Goal: Task Accomplishment & Management: Use online tool/utility

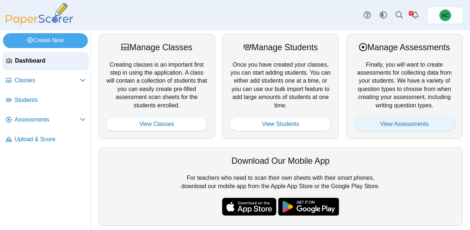
click at [417, 126] on link "View Assessments" at bounding box center [404, 124] width 101 height 15
click at [398, 128] on link "View Assessments" at bounding box center [404, 124] width 101 height 15
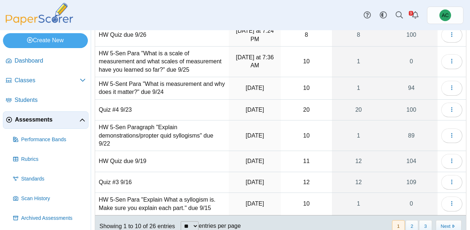
scroll to position [135, 0]
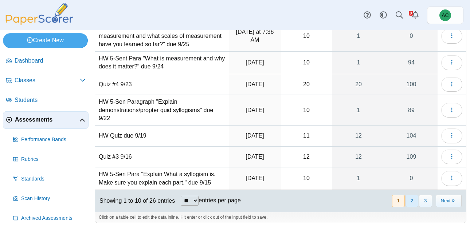
click at [412, 204] on button "2" at bounding box center [412, 201] width 13 height 12
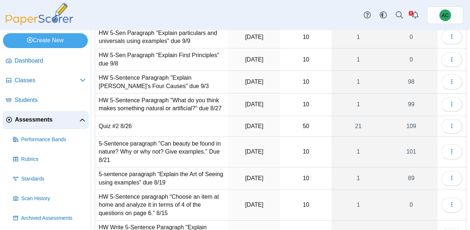
scroll to position [61, 0]
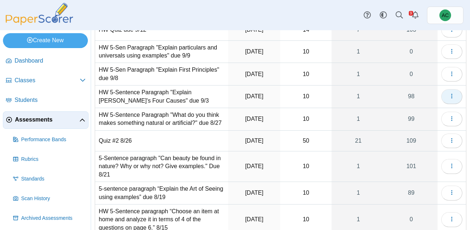
click at [448, 94] on button "button" at bounding box center [451, 96] width 21 height 15
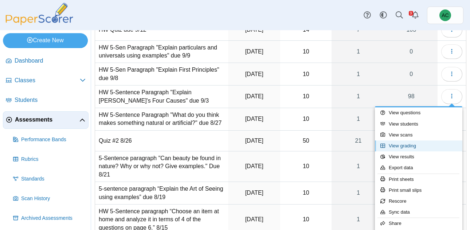
click at [405, 145] on link "View grading" at bounding box center [418, 146] width 87 height 11
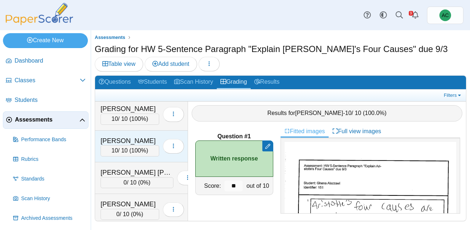
scroll to position [865, 0]
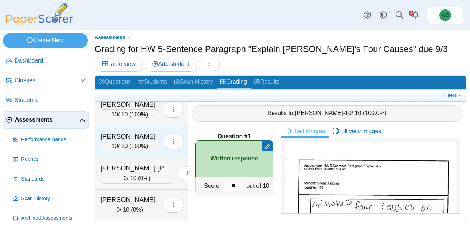
click at [119, 175] on div "0 / 10 ( 0% )" at bounding box center [137, 178] width 73 height 11
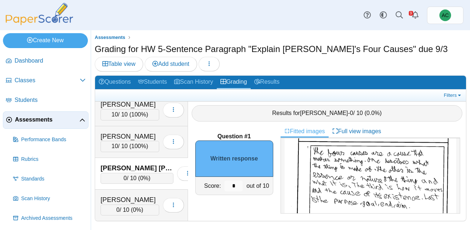
scroll to position [55, 0]
click at [236, 184] on input "*" at bounding box center [233, 186] width 18 height 11
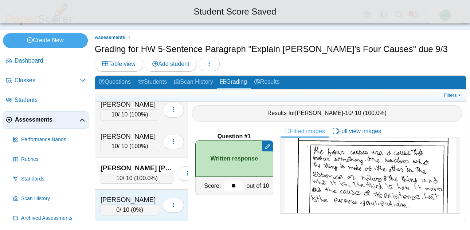
type input "**"
click at [127, 206] on div "0 / 10 ( 0% )" at bounding box center [130, 210] width 59 height 11
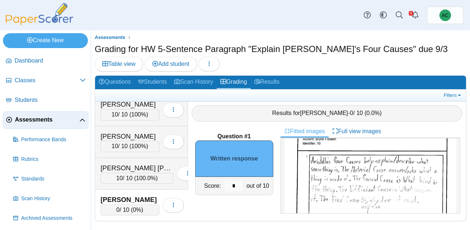
scroll to position [48, 0]
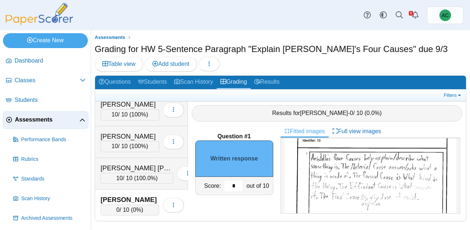
click at [236, 184] on input "*" at bounding box center [233, 186] width 18 height 11
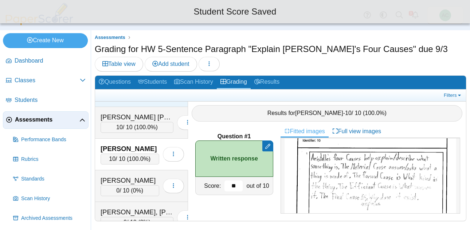
scroll to position [917, 0]
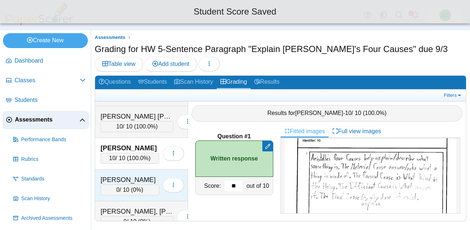
type input "**"
click at [128, 174] on div "[PERSON_NAME] 0 / 10 ( 0% ) Loading…" at bounding box center [141, 186] width 93 height 32
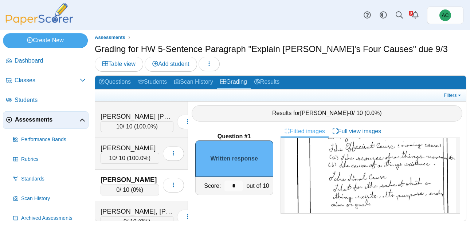
scroll to position [110, 0]
click at [239, 187] on input "*" at bounding box center [233, 186] width 18 height 11
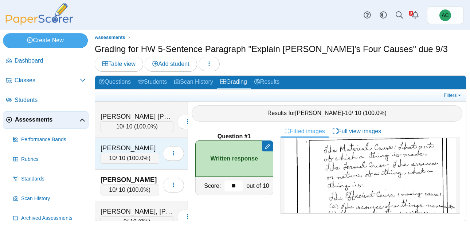
scroll to position [963, 0]
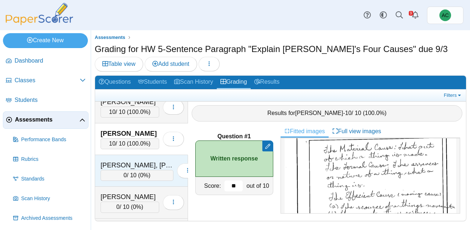
type input "**"
click at [125, 160] on div "[PERSON_NAME], [PERSON_NAME] 0 / 10 ( 0% ) Loading…" at bounding box center [141, 171] width 93 height 32
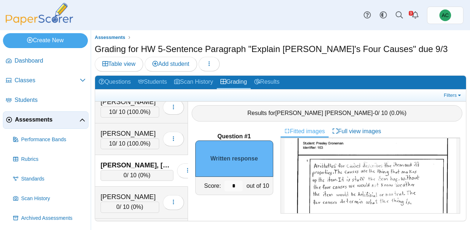
scroll to position [39, 0]
click at [239, 182] on input "*" at bounding box center [233, 186] width 18 height 11
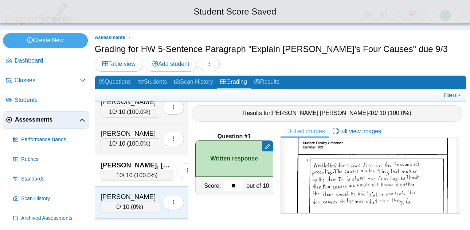
type input "**"
click at [135, 200] on div "[PERSON_NAME]" at bounding box center [130, 196] width 59 height 9
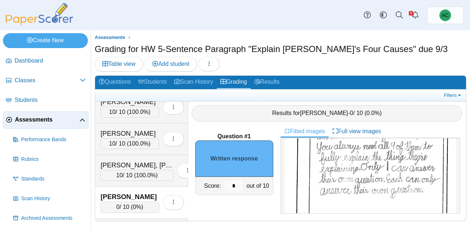
scroll to position [92, 0]
click at [240, 188] on input "*" at bounding box center [233, 186] width 18 height 11
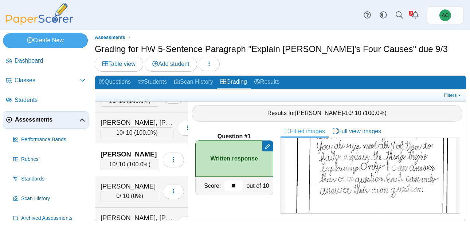
scroll to position [1013, 0]
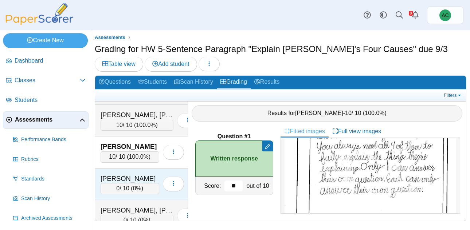
type input "**"
click at [135, 184] on div "0 / 10 ( 0% )" at bounding box center [130, 188] width 59 height 11
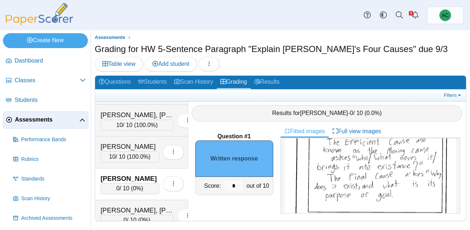
scroll to position [130, 0]
click at [239, 183] on input "*" at bounding box center [233, 186] width 18 height 11
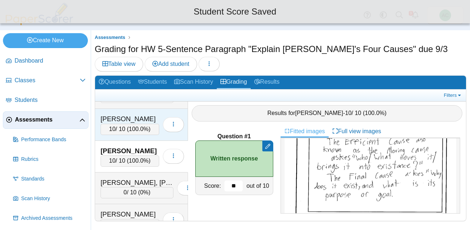
scroll to position [1044, 0]
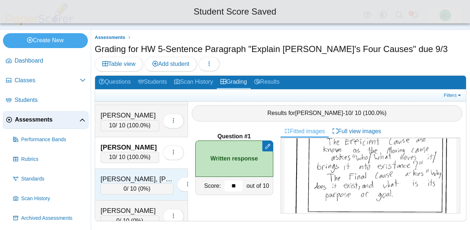
type input "**"
click at [106, 171] on div "[PERSON_NAME], [PERSON_NAME] 0 / 10 ( 0% ) Loading…" at bounding box center [141, 185] width 93 height 32
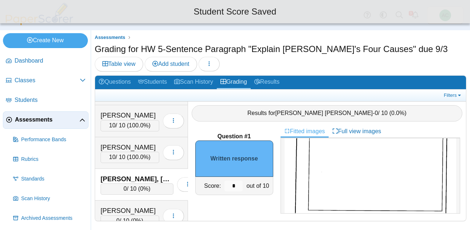
scroll to position [0, 0]
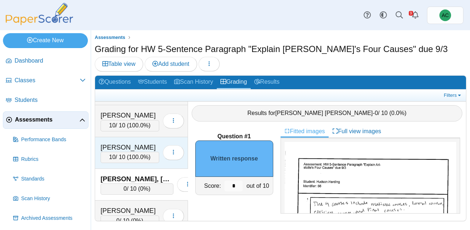
click at [122, 143] on div "[PERSON_NAME]" at bounding box center [130, 147] width 59 height 9
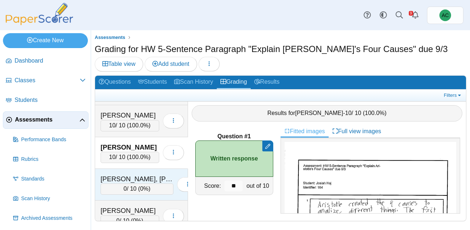
click at [122, 179] on div "[PERSON_NAME], [PERSON_NAME]" at bounding box center [137, 179] width 73 height 9
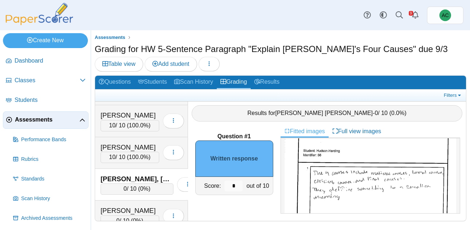
scroll to position [32, 0]
click at [239, 183] on input "*" at bounding box center [233, 186] width 18 height 11
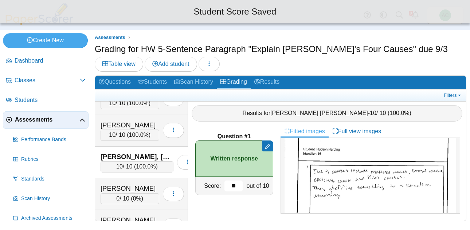
scroll to position [1068, 0]
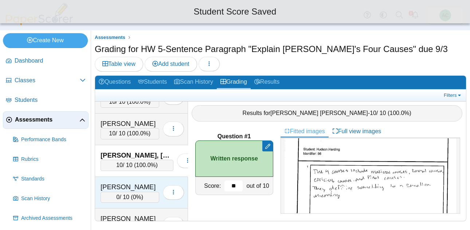
type input "**"
click at [122, 181] on div "[PERSON_NAME] 0 / 10 ( 0% ) Loading…" at bounding box center [141, 193] width 93 height 32
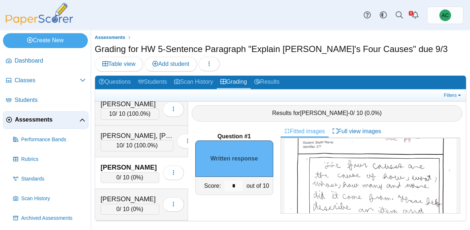
scroll to position [34, 0]
click at [342, 164] on img at bounding box center [371, 219] width 172 height 223
click at [237, 187] on input "*" at bounding box center [233, 186] width 18 height 11
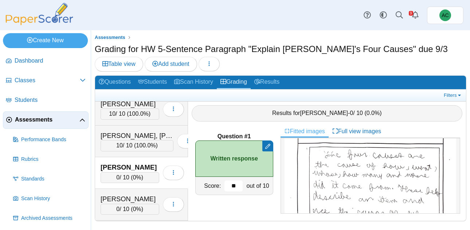
scroll to position [45, 0]
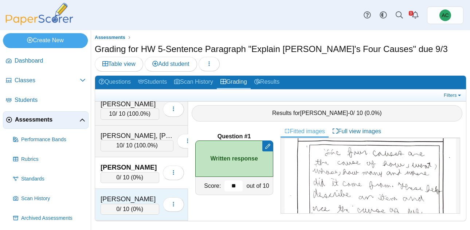
type input "**"
click at [131, 195] on div "[PERSON_NAME]" at bounding box center [130, 199] width 59 height 9
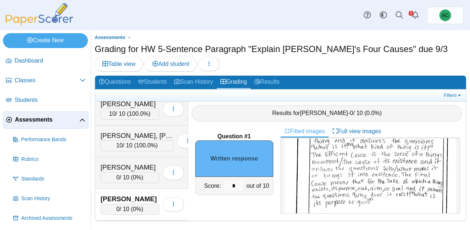
scroll to position [94, 0]
click at [236, 184] on input "*" at bounding box center [233, 186] width 18 height 11
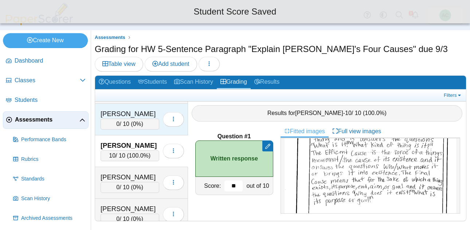
scroll to position [1143, 0]
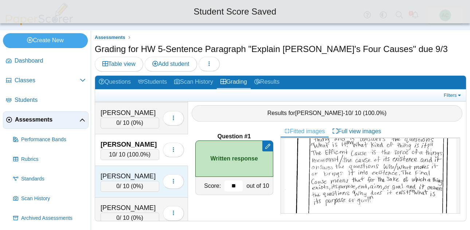
type input "**"
click at [122, 176] on div "[PERSON_NAME]" at bounding box center [130, 176] width 59 height 9
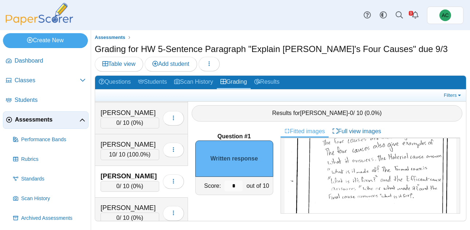
scroll to position [91, 0]
click at [237, 188] on input "*" at bounding box center [233, 186] width 18 height 11
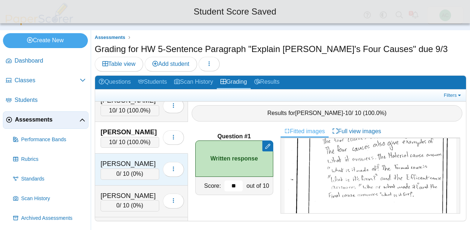
scroll to position [1193, 0]
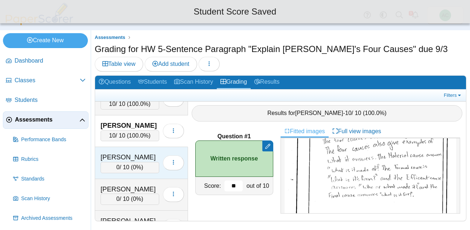
type input "**"
click at [125, 177] on div "[PERSON_NAME] 0 / 10 ( 0% ) Loading…" at bounding box center [141, 163] width 93 height 32
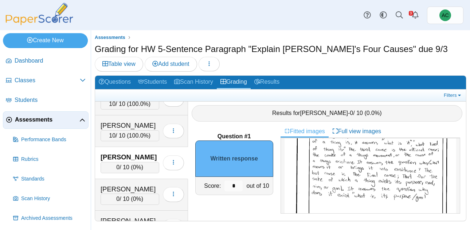
scroll to position [98, 0]
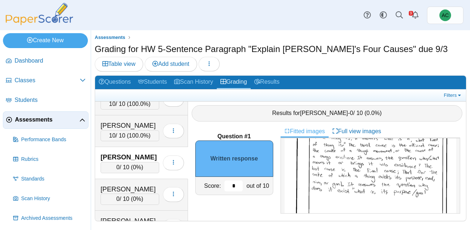
click at [241, 184] on input "*" at bounding box center [233, 186] width 18 height 11
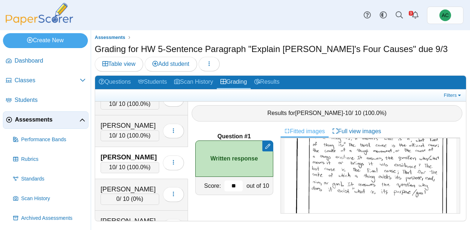
type input "**"
click at [114, 177] on div "[PERSON_NAME] 10 / 10 ( 100.0% ) Loading…" at bounding box center [141, 163] width 93 height 32
click at [114, 180] on div "[PERSON_NAME] 0 / 10 ( 0% ) Loading…" at bounding box center [141, 195] width 93 height 32
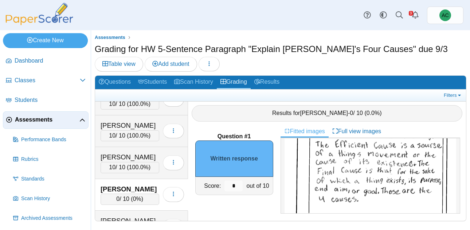
scroll to position [94, 0]
click at [237, 183] on input "*" at bounding box center [233, 186] width 18 height 11
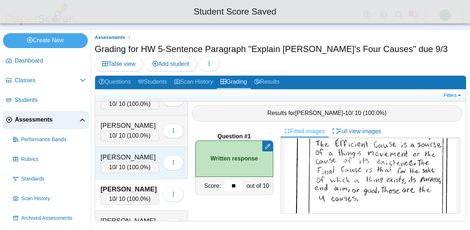
scroll to position [1224, 0]
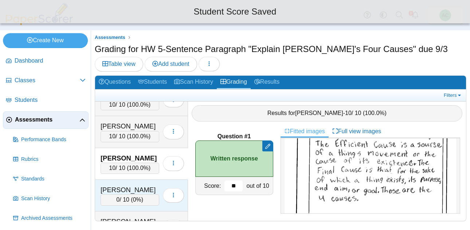
type input "**"
click at [132, 190] on div "[PERSON_NAME]" at bounding box center [130, 189] width 59 height 9
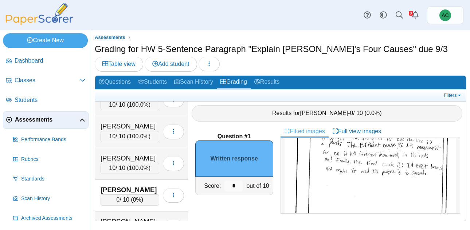
scroll to position [0, 0]
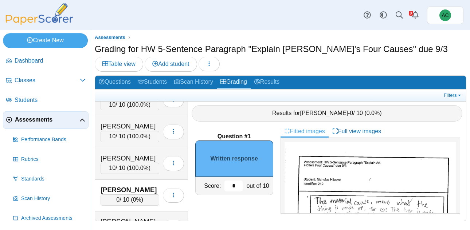
click at [236, 186] on input "*" at bounding box center [233, 186] width 18 height 11
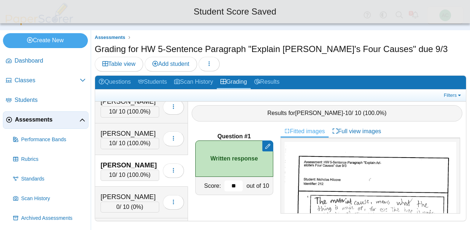
scroll to position [1254, 0]
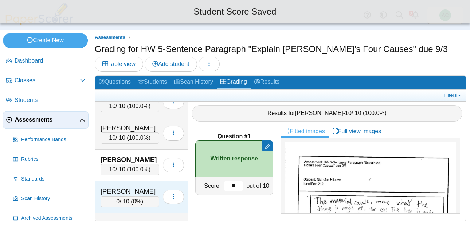
type input "**"
click at [133, 187] on div "[PERSON_NAME]" at bounding box center [130, 191] width 59 height 9
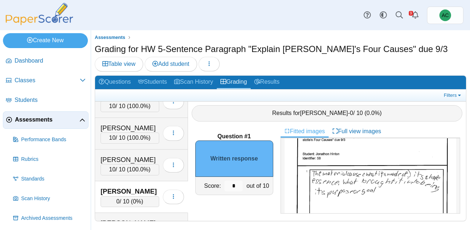
scroll to position [36, 0]
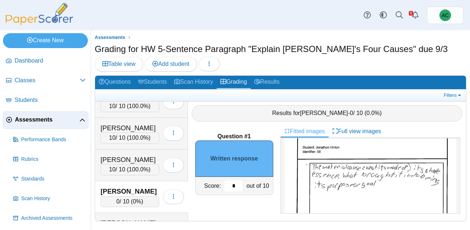
click at [238, 182] on input "*" at bounding box center [233, 186] width 18 height 11
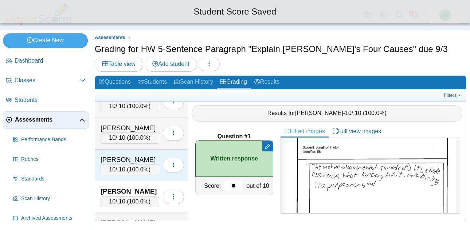
scroll to position [1289, 0]
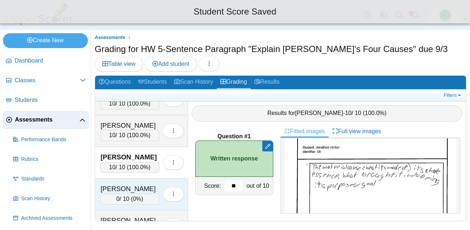
type input "**"
click at [118, 185] on div "[PERSON_NAME]" at bounding box center [130, 188] width 59 height 9
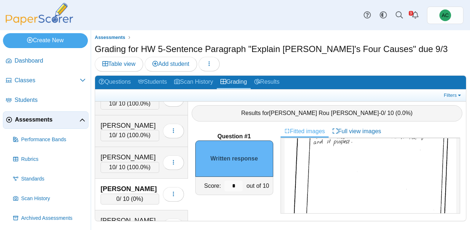
scroll to position [115, 0]
click at [241, 185] on input "*" at bounding box center [233, 186] width 18 height 11
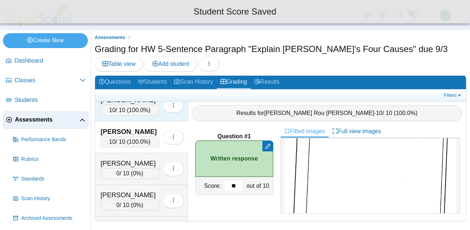
scroll to position [1347, 0]
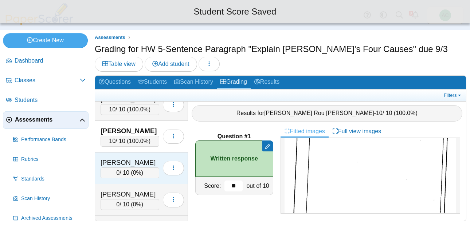
type input "**"
click at [117, 164] on div "[PERSON_NAME]" at bounding box center [130, 162] width 59 height 9
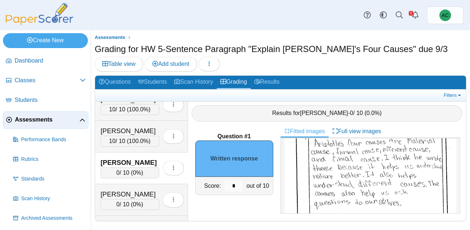
scroll to position [65, 0]
click at [238, 190] on input "*" at bounding box center [233, 186] width 18 height 11
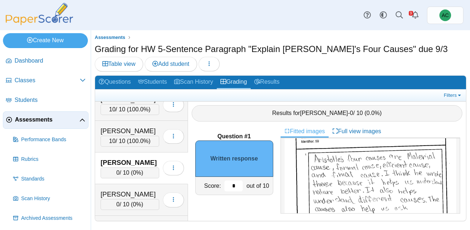
scroll to position [49, 0]
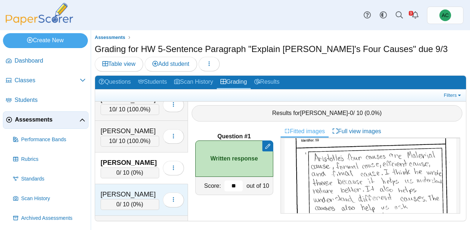
type input "**"
click at [111, 207] on div "0 / 10 ( 0% )" at bounding box center [130, 204] width 59 height 11
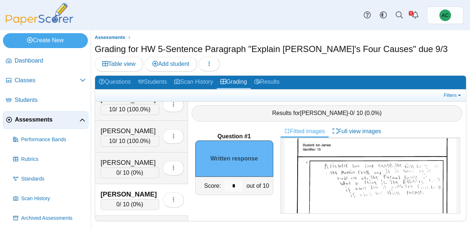
scroll to position [39, 0]
click at [239, 190] on input "*" at bounding box center [233, 186] width 18 height 11
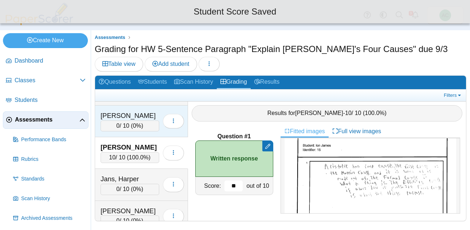
scroll to position [1410, 0]
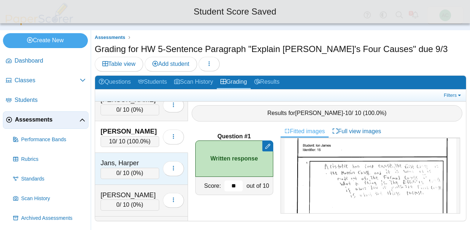
type input "**"
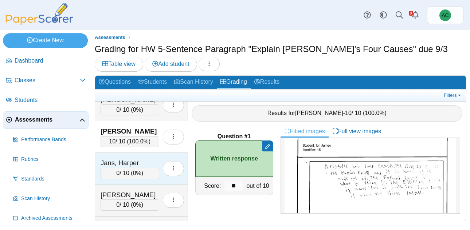
click at [133, 164] on div "Jans, Harper" at bounding box center [130, 163] width 59 height 9
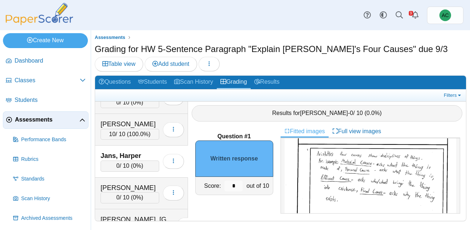
scroll to position [52, 0]
click at [238, 185] on input "*" at bounding box center [233, 186] width 18 height 11
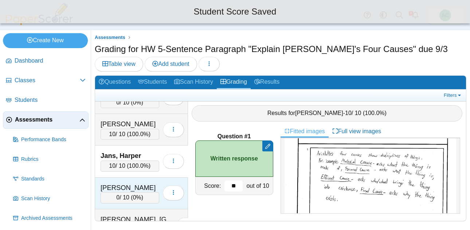
type input "**"
click at [144, 186] on div "[PERSON_NAME]" at bounding box center [130, 187] width 59 height 9
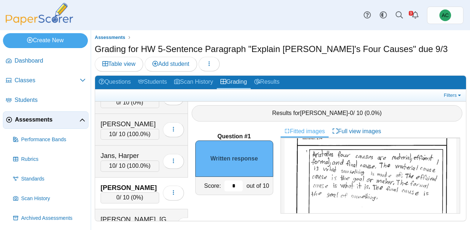
click at [237, 185] on input "*" at bounding box center [233, 186] width 18 height 11
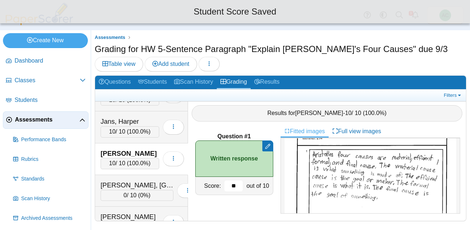
scroll to position [1459, 0]
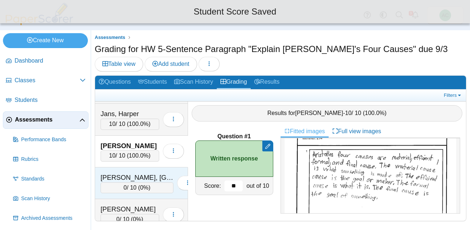
type input "**"
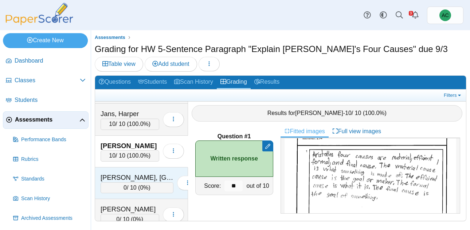
click at [121, 192] on div "0 / 10 ( 0% )" at bounding box center [137, 188] width 73 height 11
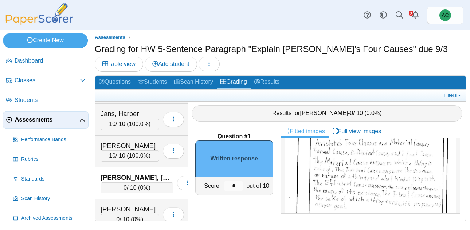
scroll to position [63, 0]
click at [240, 182] on input "*" at bounding box center [233, 186] width 18 height 11
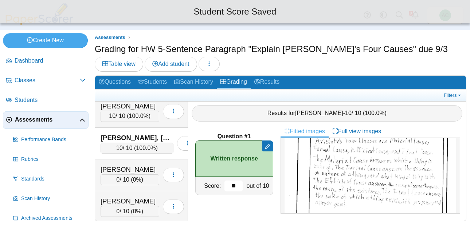
scroll to position [1501, 0]
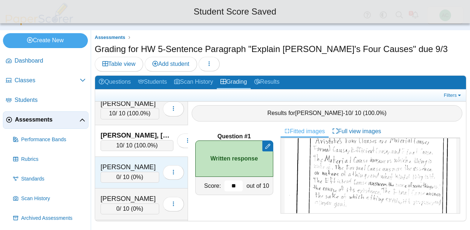
type input "**"
click at [124, 169] on div "[PERSON_NAME]" at bounding box center [130, 167] width 59 height 9
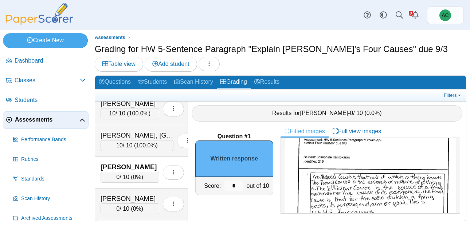
scroll to position [28, 0]
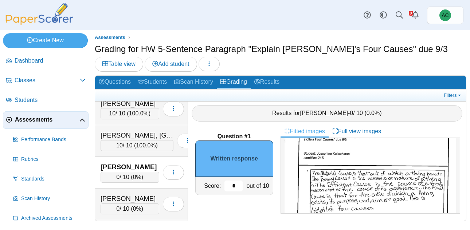
click at [233, 183] on input "*" at bounding box center [233, 186] width 18 height 11
click at [235, 183] on input "*" at bounding box center [233, 186] width 18 height 11
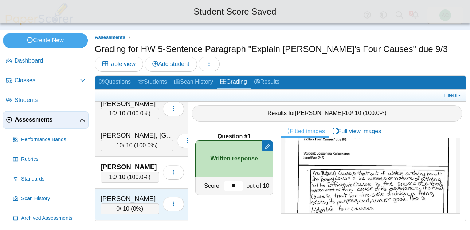
type input "**"
click at [129, 192] on div "[PERSON_NAME] 0 / 10 ( 0% ) Loading…" at bounding box center [141, 205] width 93 height 32
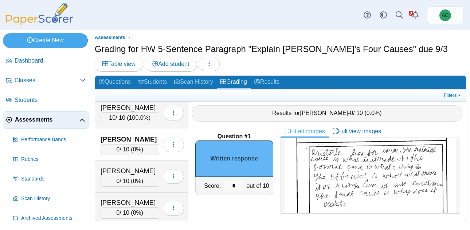
scroll to position [55, 0]
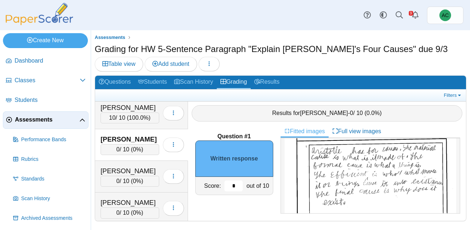
click at [236, 181] on input "*" at bounding box center [233, 186] width 18 height 11
type input "*"
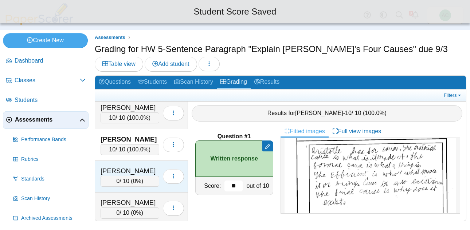
type input "**"
click at [125, 178] on div "0 / 10 ( 0% )" at bounding box center [130, 181] width 59 height 11
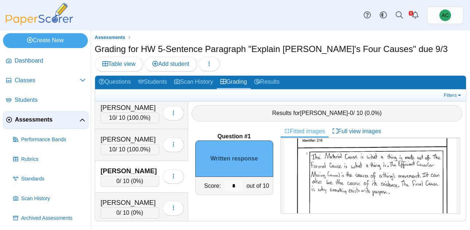
scroll to position [50, 0]
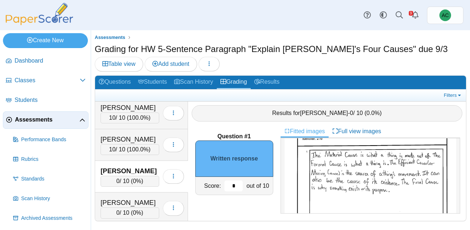
click at [237, 181] on input "*" at bounding box center [233, 186] width 18 height 11
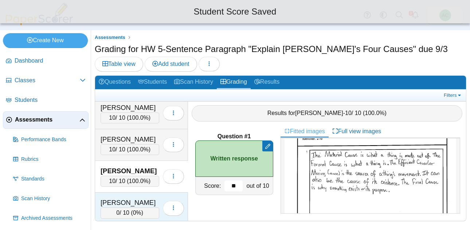
type input "**"
click at [123, 200] on div "[PERSON_NAME]" at bounding box center [130, 202] width 59 height 9
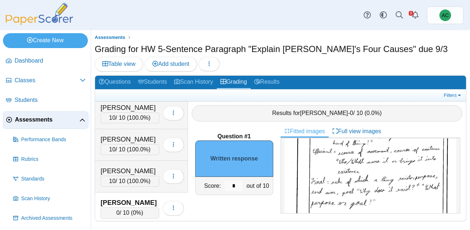
scroll to position [80, 0]
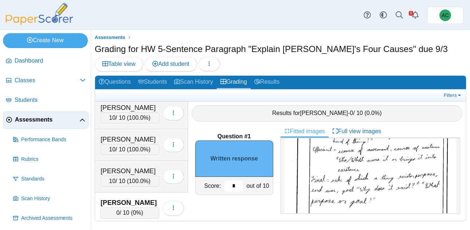
click at [238, 187] on input "*" at bounding box center [233, 186] width 18 height 11
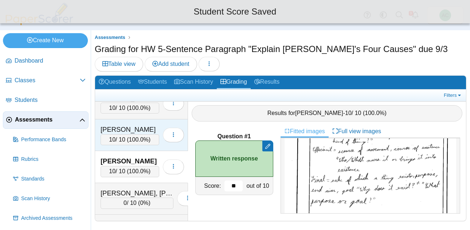
scroll to position [1603, 0]
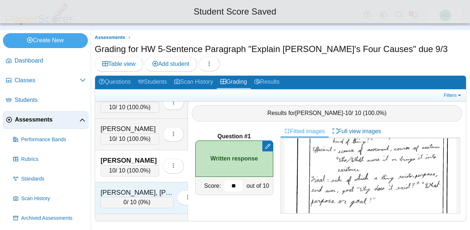
type input "**"
click at [128, 189] on div "[PERSON_NAME], [PERSON_NAME]" at bounding box center [137, 192] width 73 height 9
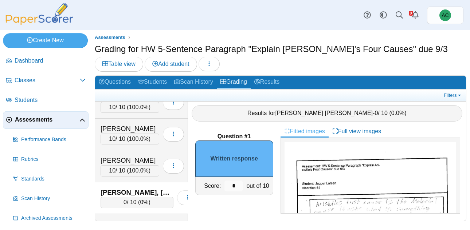
scroll to position [27, 0]
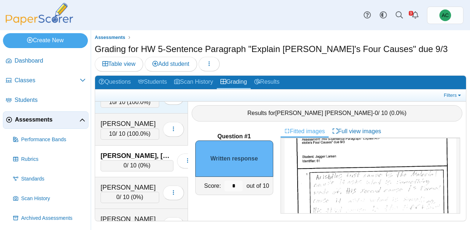
scroll to position [1642, 0]
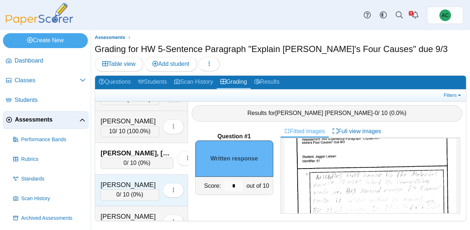
click at [123, 183] on div "[PERSON_NAME]" at bounding box center [130, 184] width 59 height 9
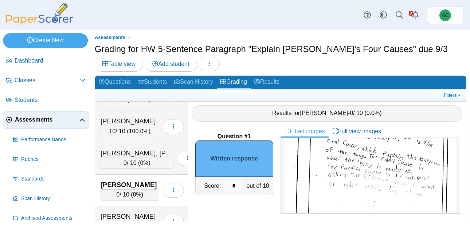
scroll to position [86, 0]
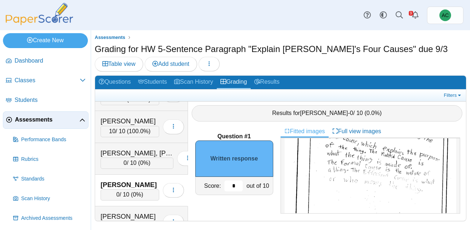
click at [237, 182] on input "*" at bounding box center [233, 186] width 18 height 11
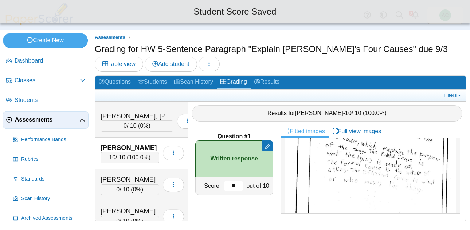
scroll to position [1687, 0]
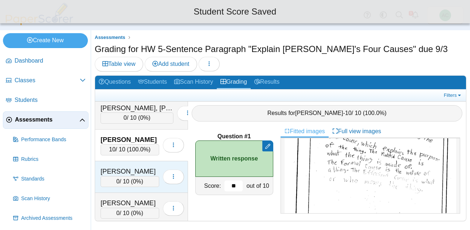
type input "**"
click at [124, 179] on div "0 / 10 ( 0% )" at bounding box center [130, 181] width 59 height 11
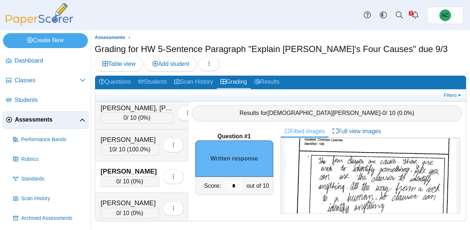
scroll to position [42, 0]
click at [240, 184] on input "*" at bounding box center [233, 186] width 18 height 11
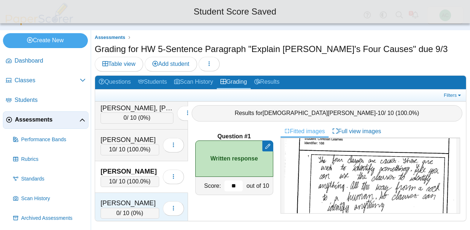
type input "**"
click at [116, 200] on div "[PERSON_NAME]" at bounding box center [130, 203] width 59 height 9
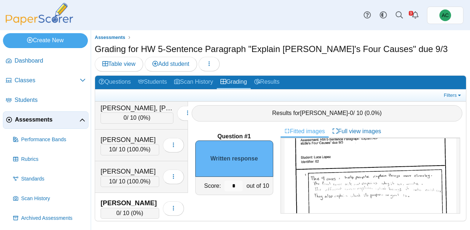
scroll to position [28, 0]
click at [239, 186] on input "*" at bounding box center [233, 186] width 18 height 11
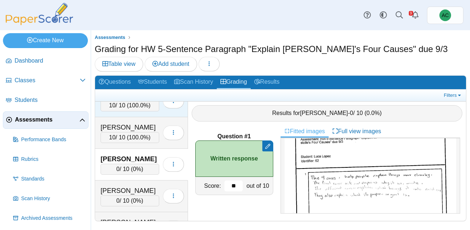
scroll to position [1740, 0]
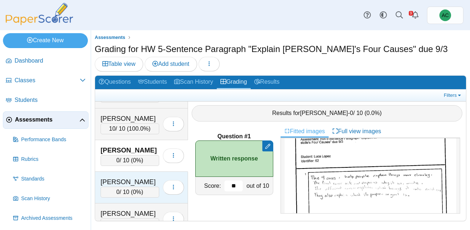
type input "**"
click at [125, 181] on div "[PERSON_NAME]" at bounding box center [130, 181] width 59 height 9
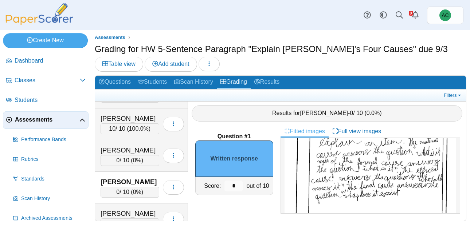
scroll to position [104, 0]
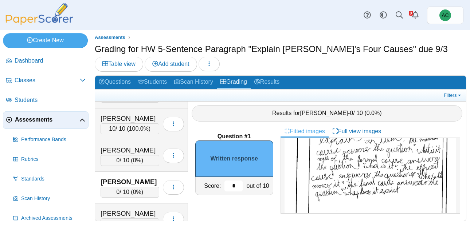
click at [237, 188] on input "*" at bounding box center [233, 186] width 18 height 11
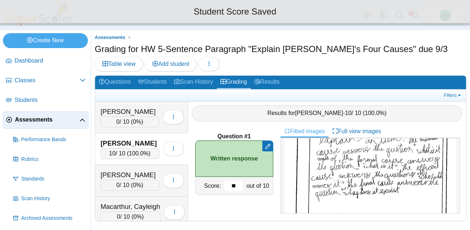
scroll to position [1780, 0]
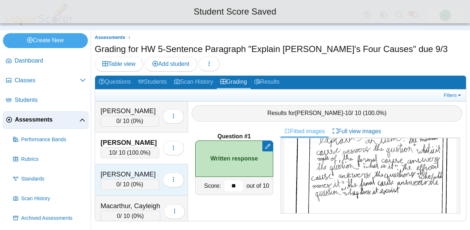
type input "**"
click at [124, 184] on div "0 / 10 ( 0% )" at bounding box center [130, 184] width 59 height 11
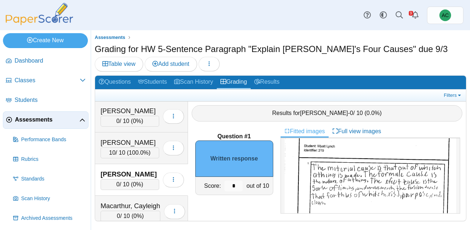
scroll to position [34, 0]
click at [358, 164] on img at bounding box center [371, 229] width 172 height 243
click at [239, 187] on input "*" at bounding box center [233, 186] width 18 height 11
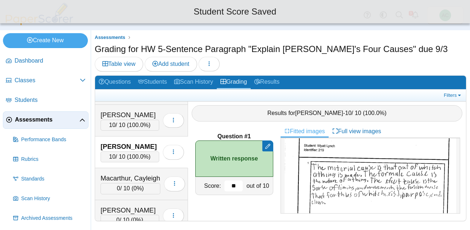
scroll to position [1817, 0]
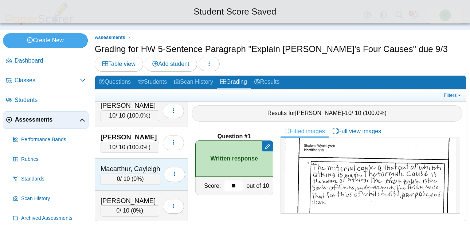
type input "**"
click at [114, 171] on div "Macarthur, Cayleigh" at bounding box center [131, 168] width 60 height 9
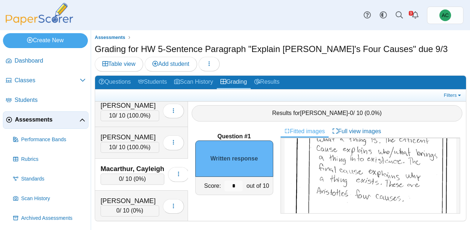
scroll to position [97, 0]
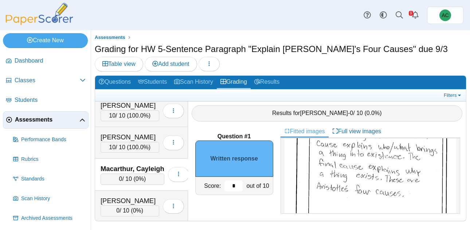
click at [239, 187] on input "*" at bounding box center [233, 186] width 18 height 11
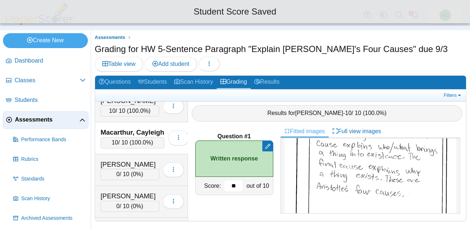
scroll to position [1858, 0]
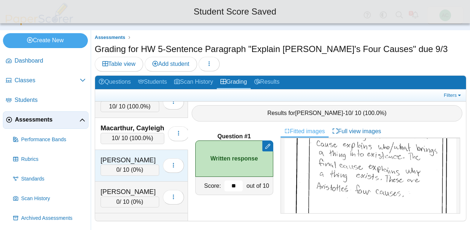
type input "**"
click at [132, 171] on div "0 / 10 ( 0% )" at bounding box center [130, 170] width 59 height 11
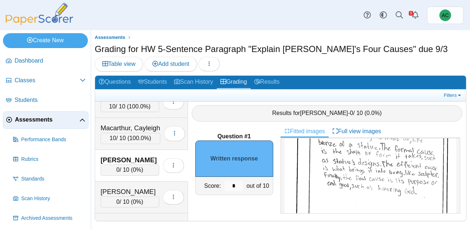
scroll to position [96, 0]
click at [237, 182] on input "*" at bounding box center [233, 186] width 18 height 11
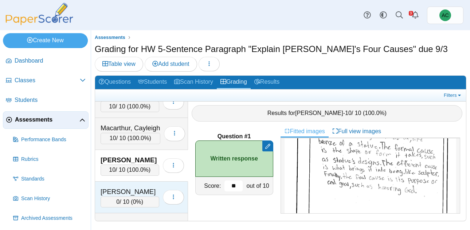
type input "**"
click at [133, 190] on div "[PERSON_NAME]" at bounding box center [130, 191] width 59 height 9
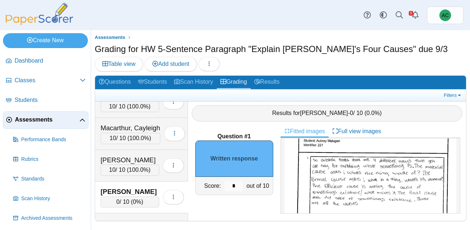
scroll to position [47, 0]
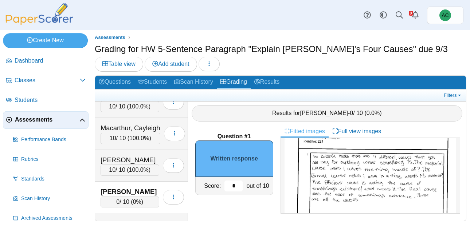
click at [239, 187] on input "*" at bounding box center [233, 186] width 18 height 11
type input "**"
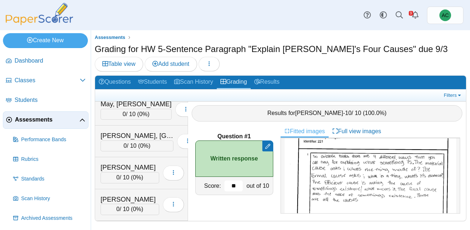
scroll to position [2008, 0]
